Goal: Task Accomplishment & Management: Complete application form

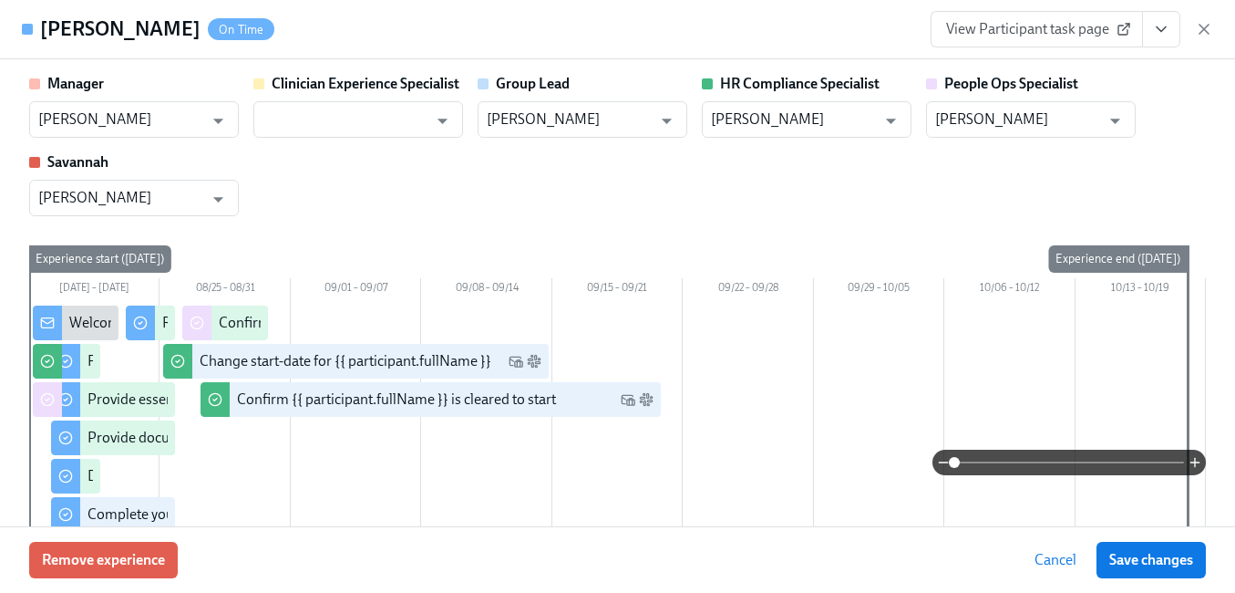
scroll to position [364, 0]
click at [1201, 27] on icon "button" at bounding box center [1204, 29] width 18 height 18
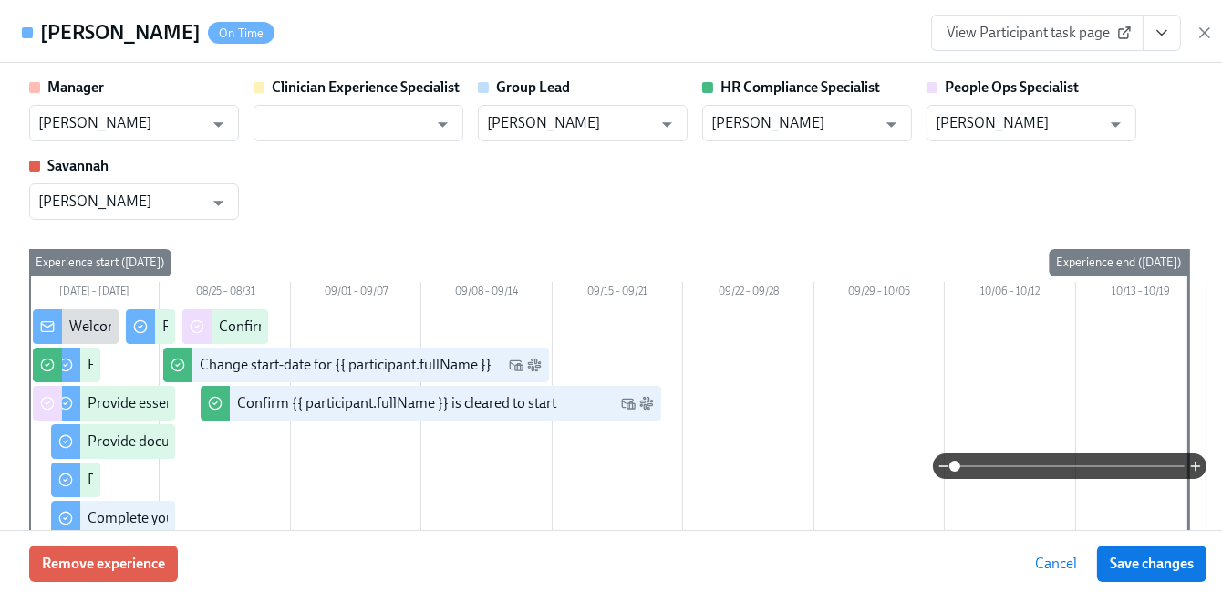
scroll to position [0, 0]
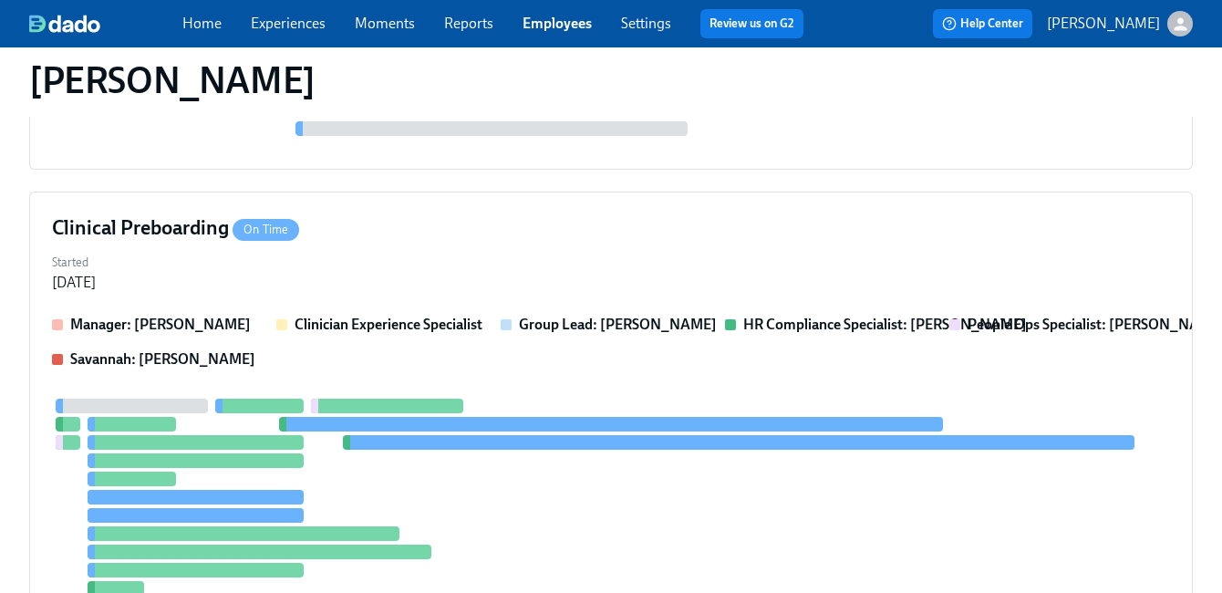
click at [538, 21] on link "Employees" at bounding box center [556, 23] width 69 height 17
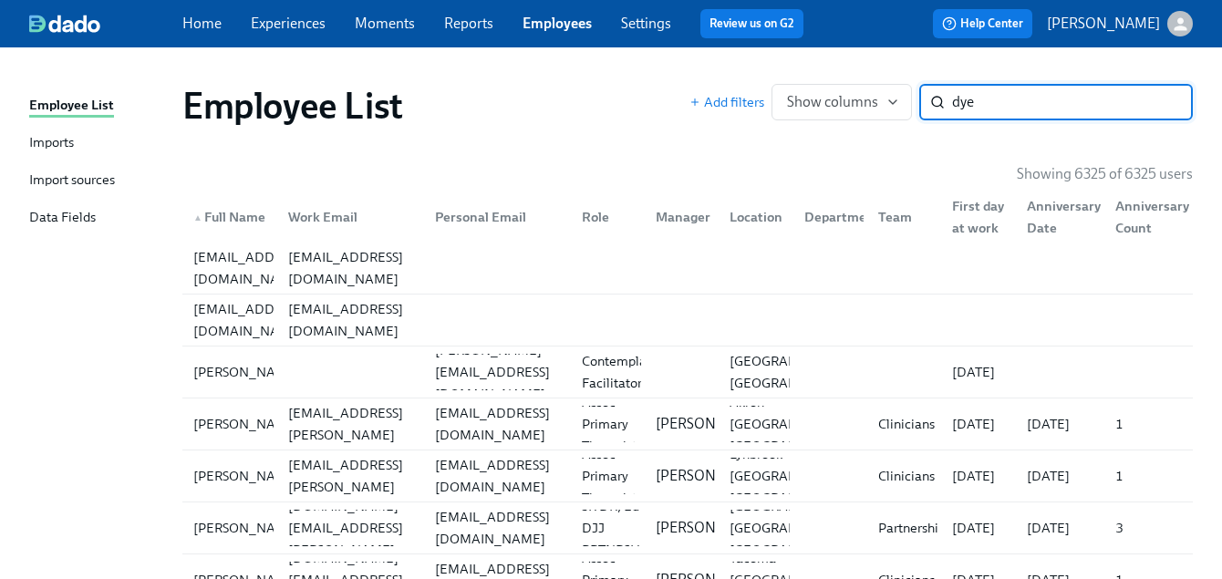
type input "dye"
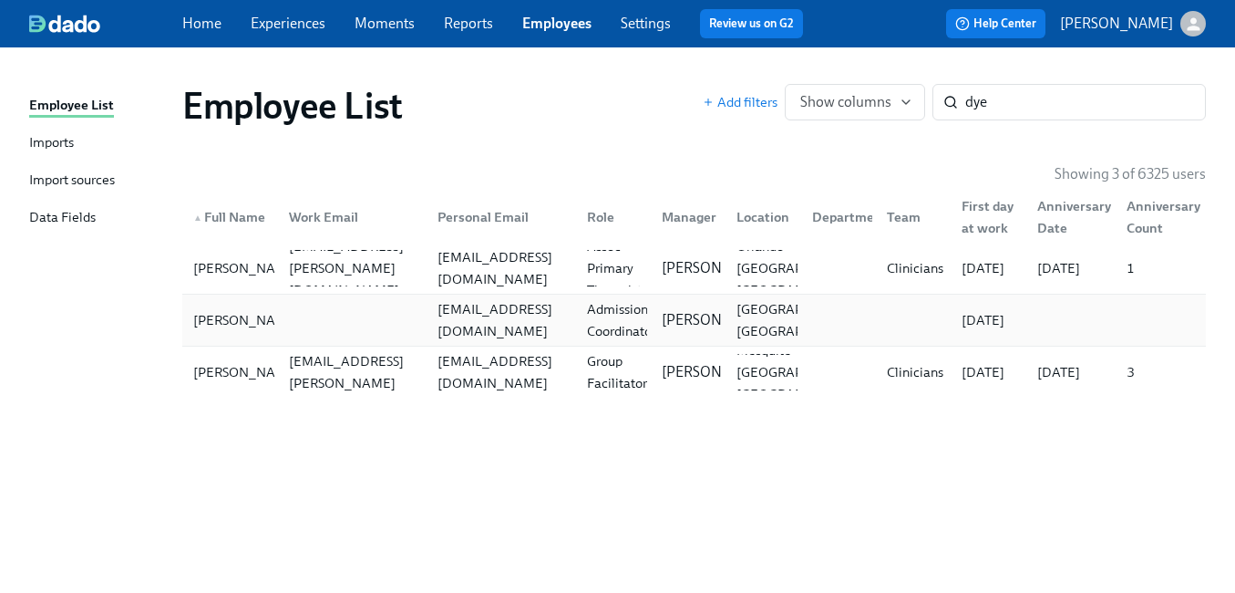
click at [335, 315] on div at bounding box center [348, 320] width 149 height 36
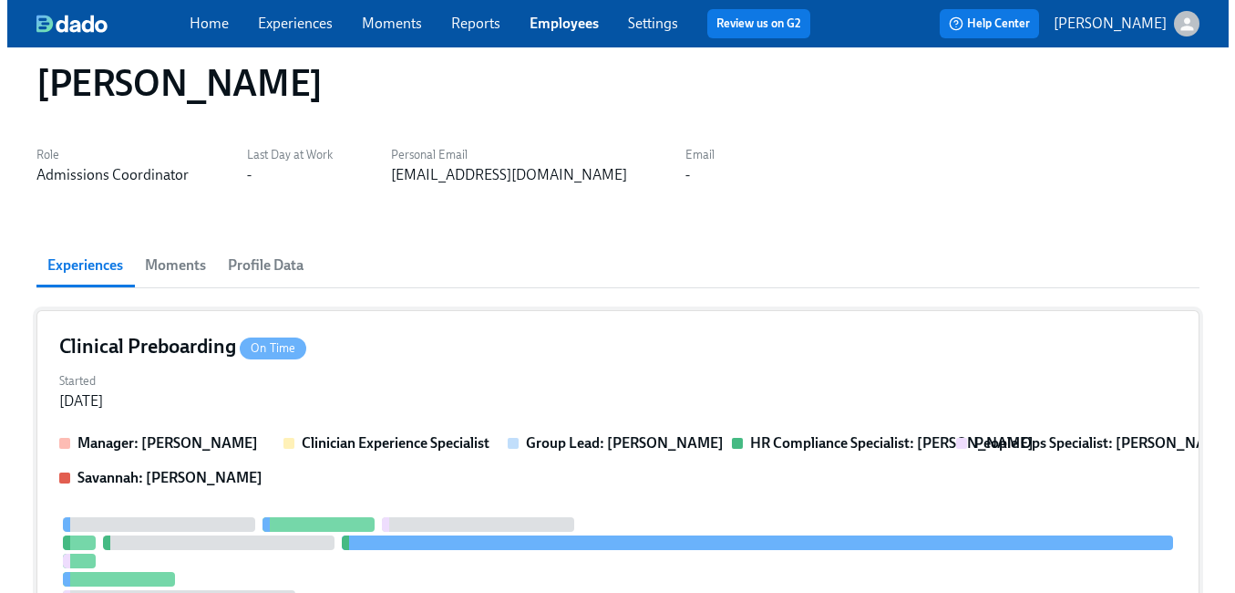
scroll to position [34, 0]
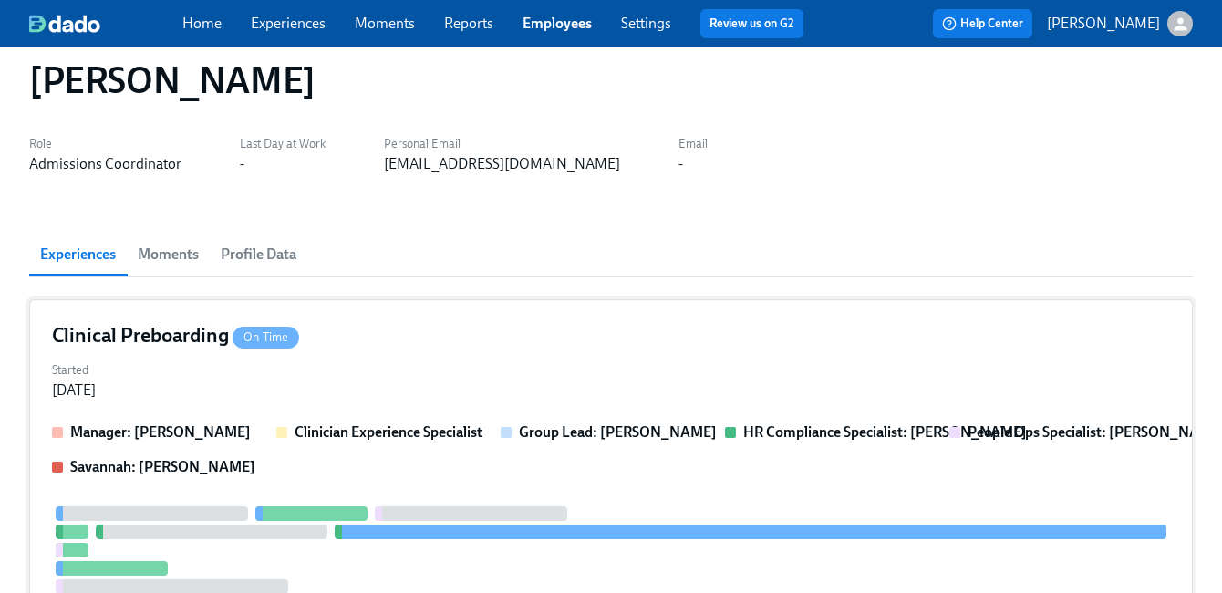
click at [560, 336] on div "Clinical Preboarding On Time" at bounding box center [611, 335] width 1118 height 27
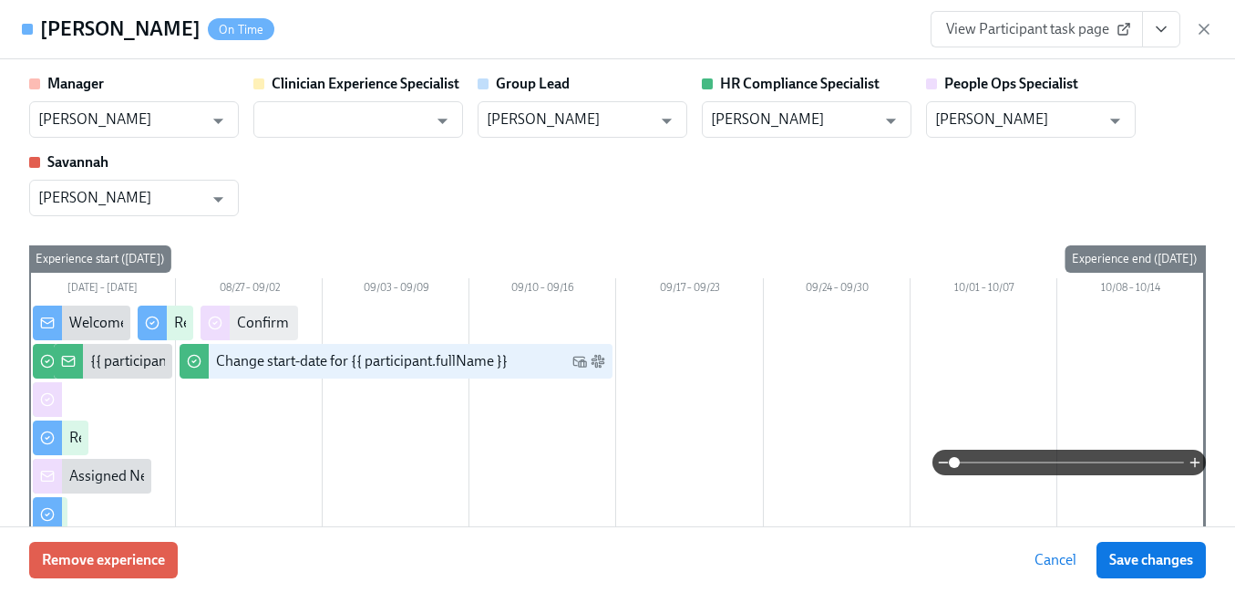
click at [1162, 32] on icon "View task page" at bounding box center [1161, 29] width 18 height 18
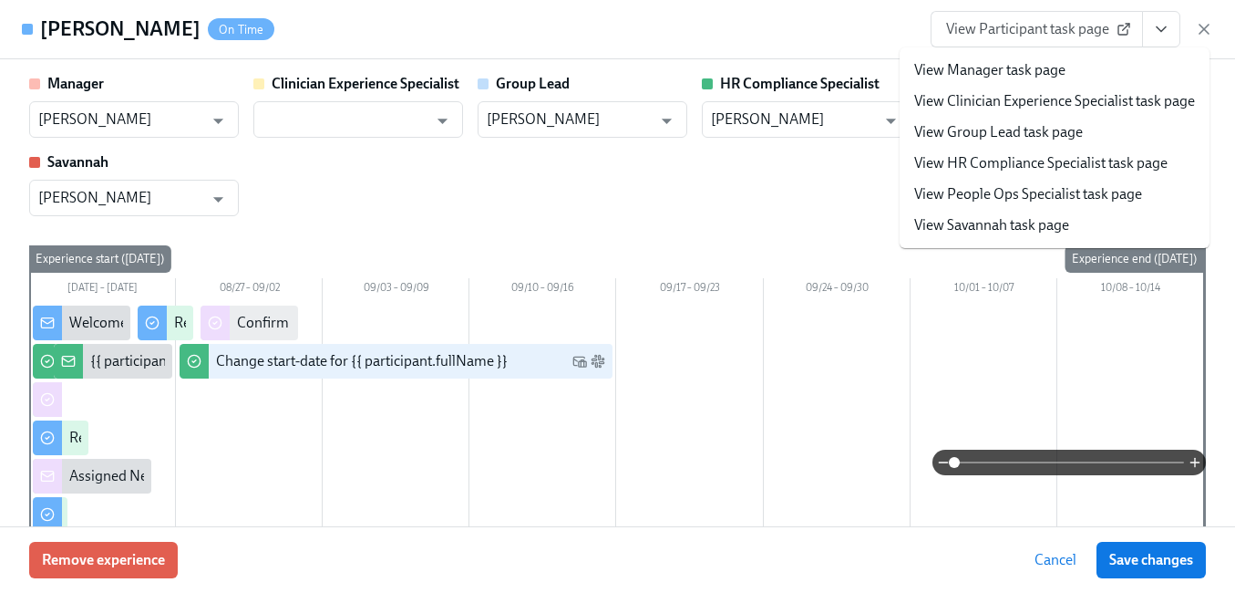
click at [1060, 190] on link "View People Ops Specialist task page" at bounding box center [1028, 194] width 228 height 20
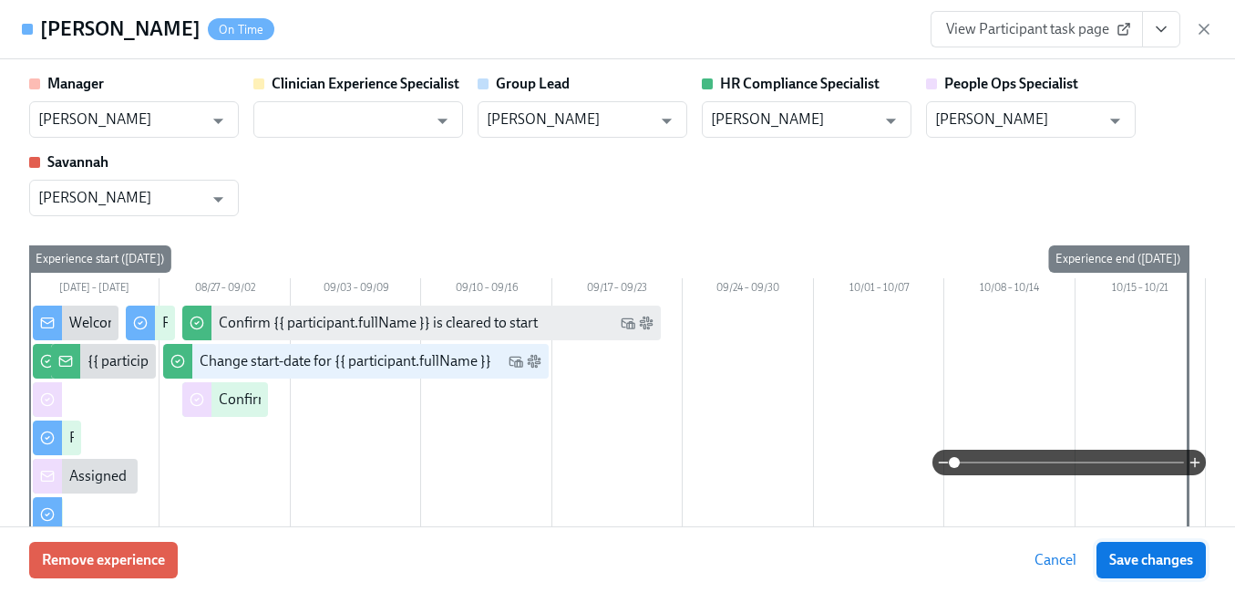
click at [1138, 560] on span "Save changes" at bounding box center [1152, 560] width 84 height 18
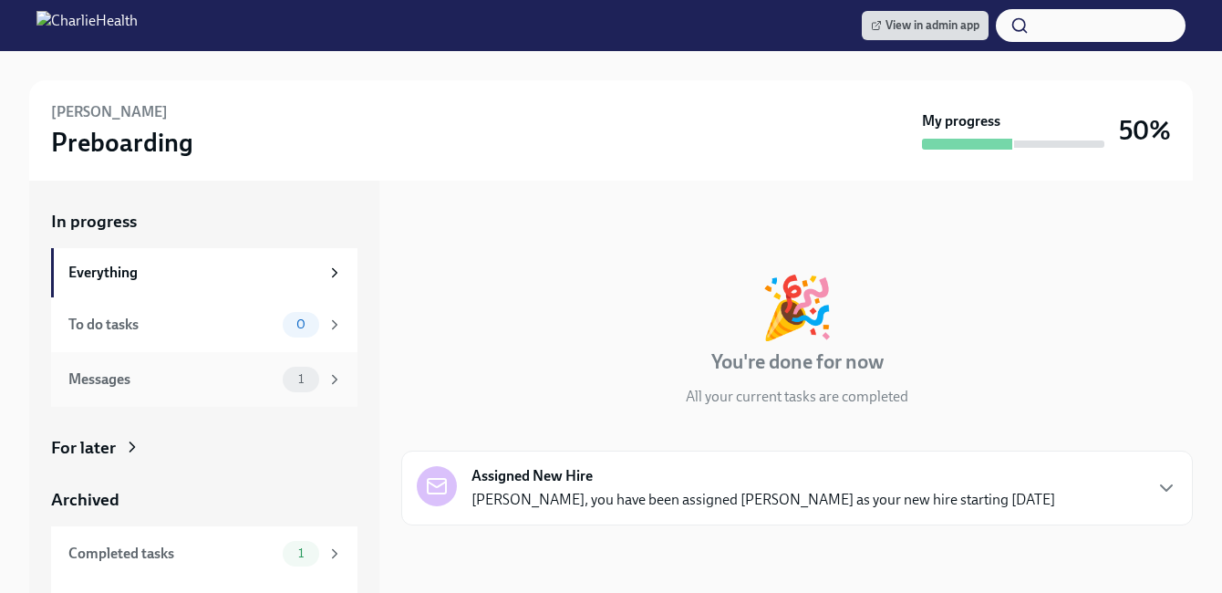
click at [178, 379] on div "Messages" at bounding box center [171, 379] width 207 height 20
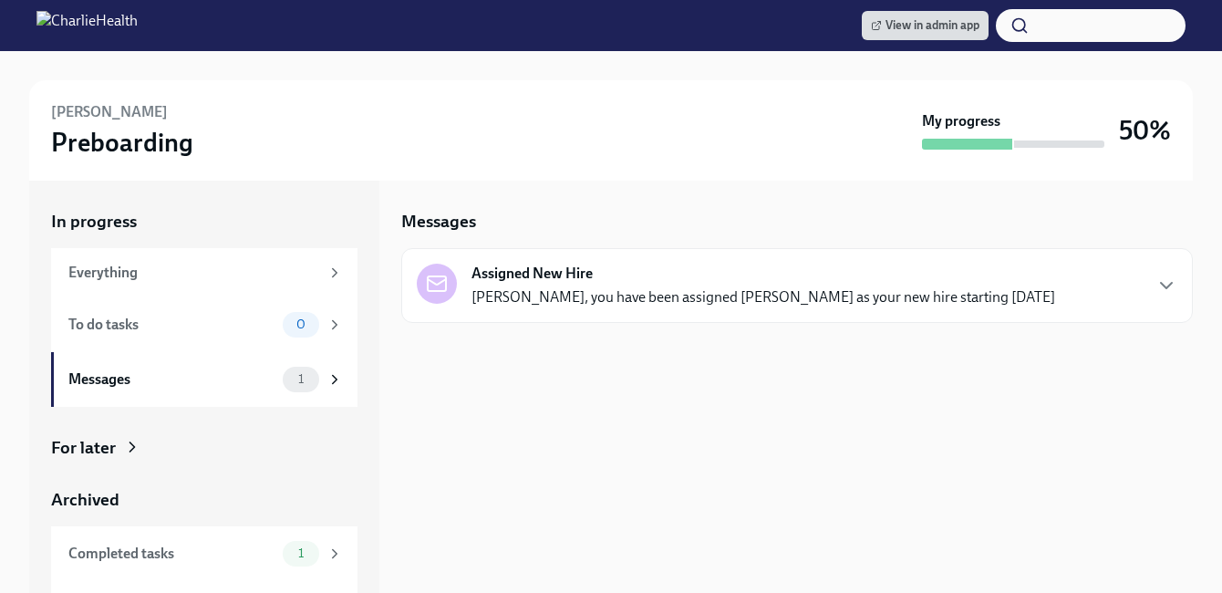
click at [103, 451] on div "For later" at bounding box center [83, 448] width 65 height 24
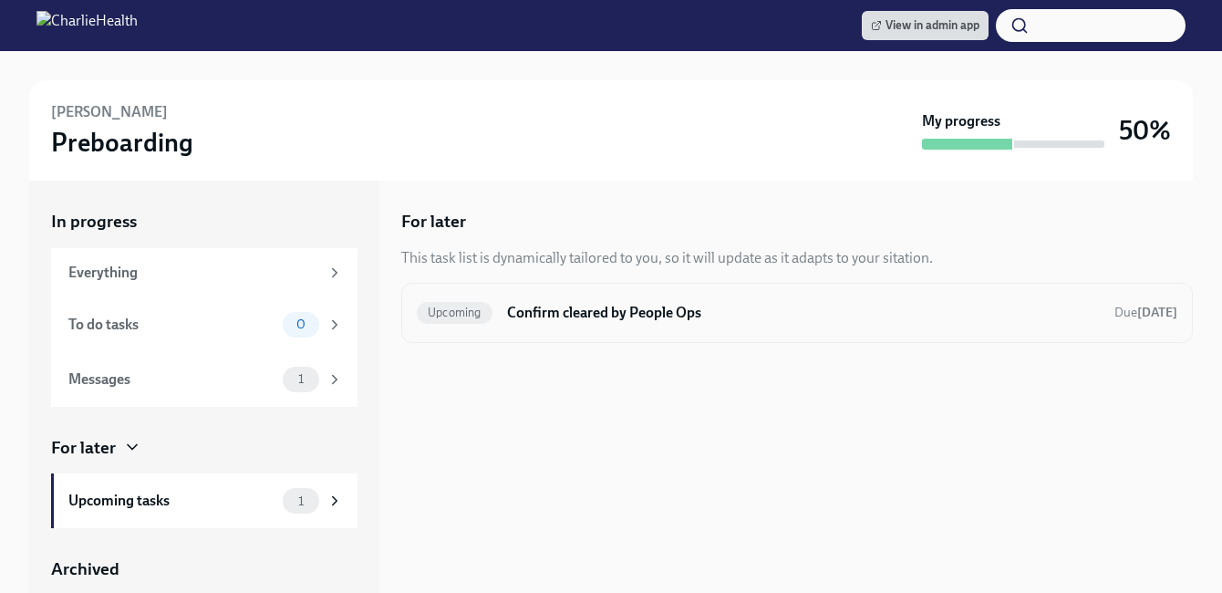
click at [676, 309] on h6 "Confirm cleared by People Ops" at bounding box center [803, 313] width 593 height 20
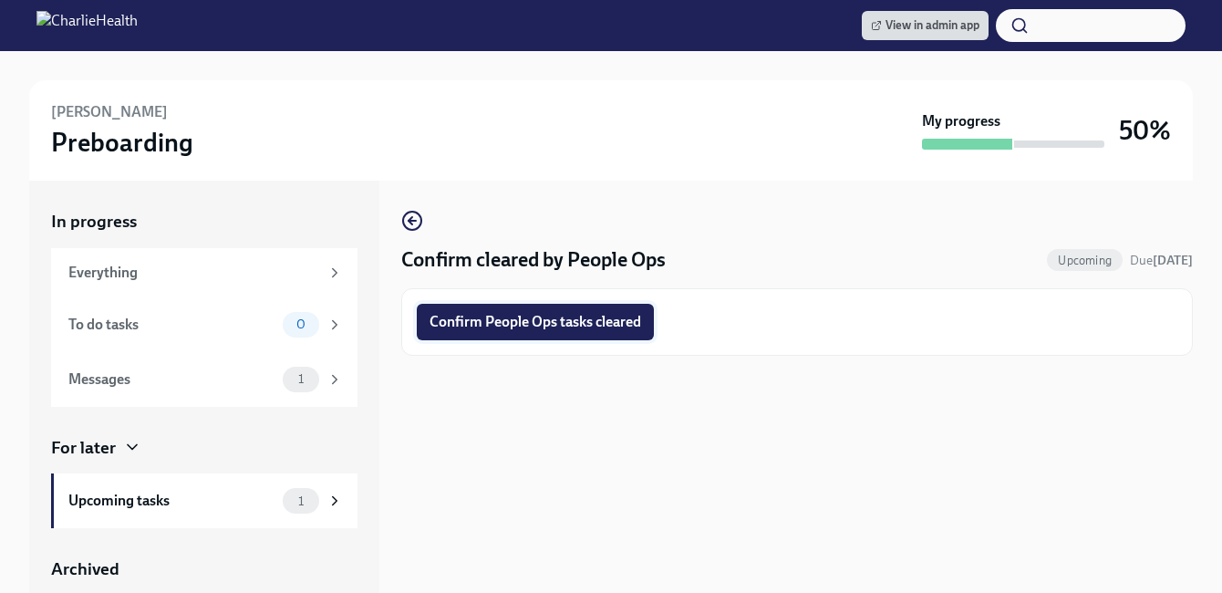
click at [553, 325] on span "Confirm People Ops tasks cleared" at bounding box center [535, 322] width 212 height 18
